Goal: Use online tool/utility: Utilize a website feature to perform a specific function

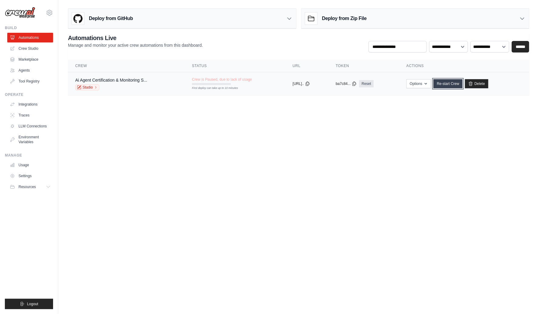
click at [454, 82] on link "Re-start Crew" at bounding box center [448, 83] width 29 height 9
